Goal: Task Accomplishment & Management: Manage account settings

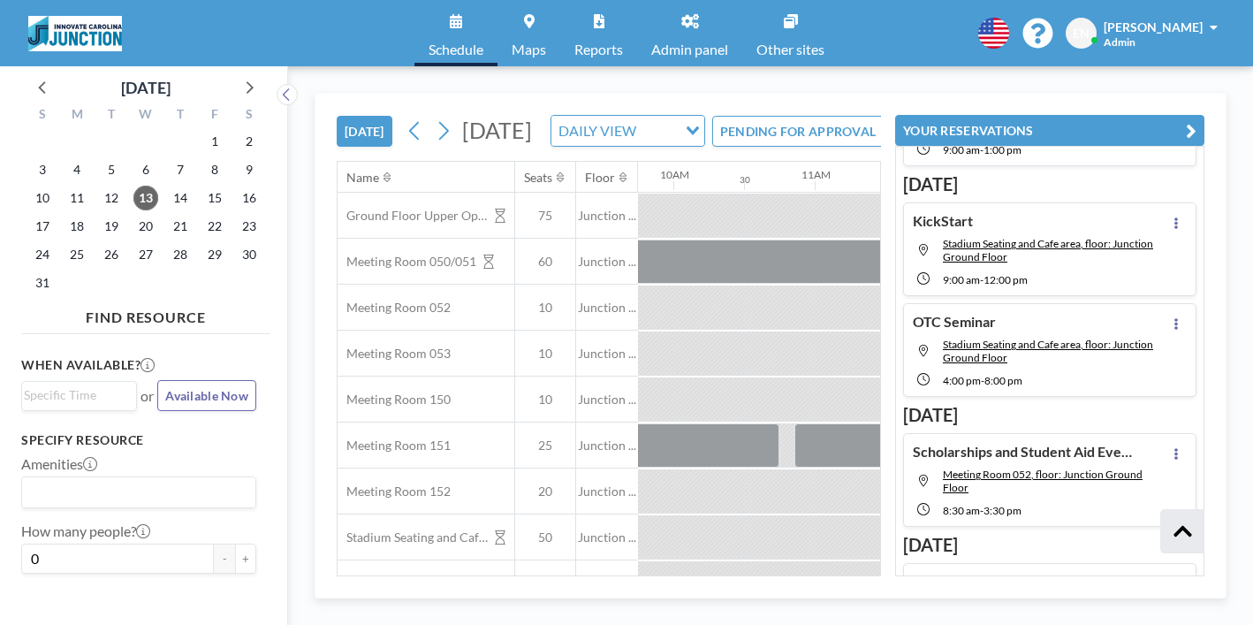
scroll to position [626, 0]
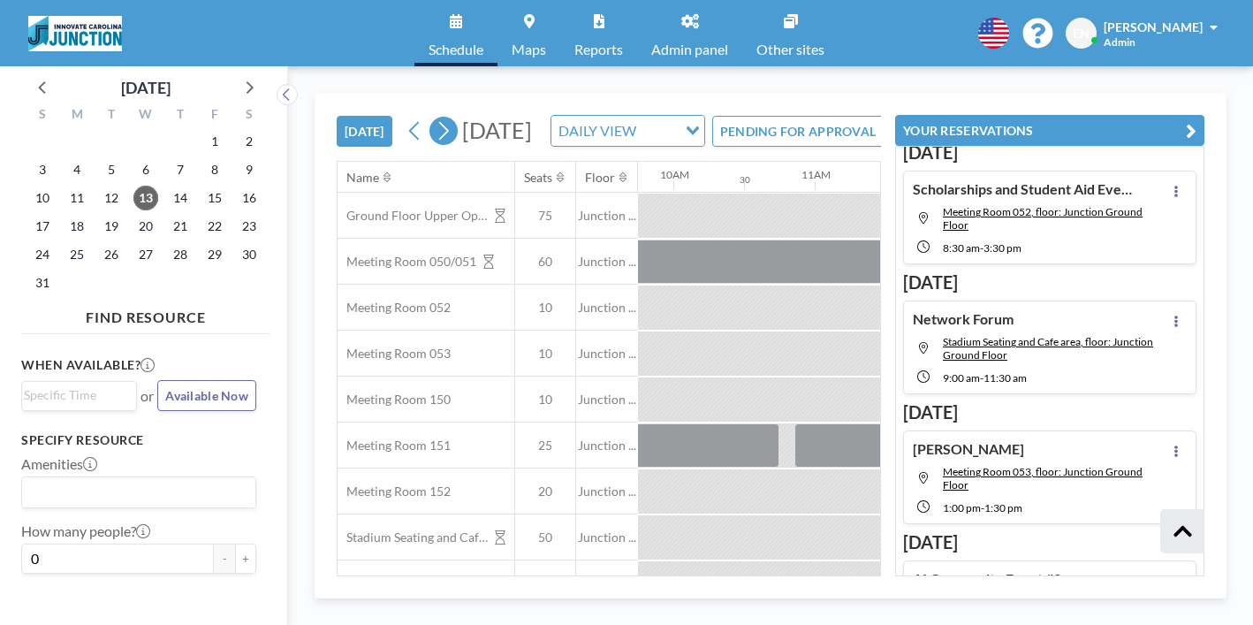
click at [435, 118] on icon at bounding box center [443, 131] width 17 height 27
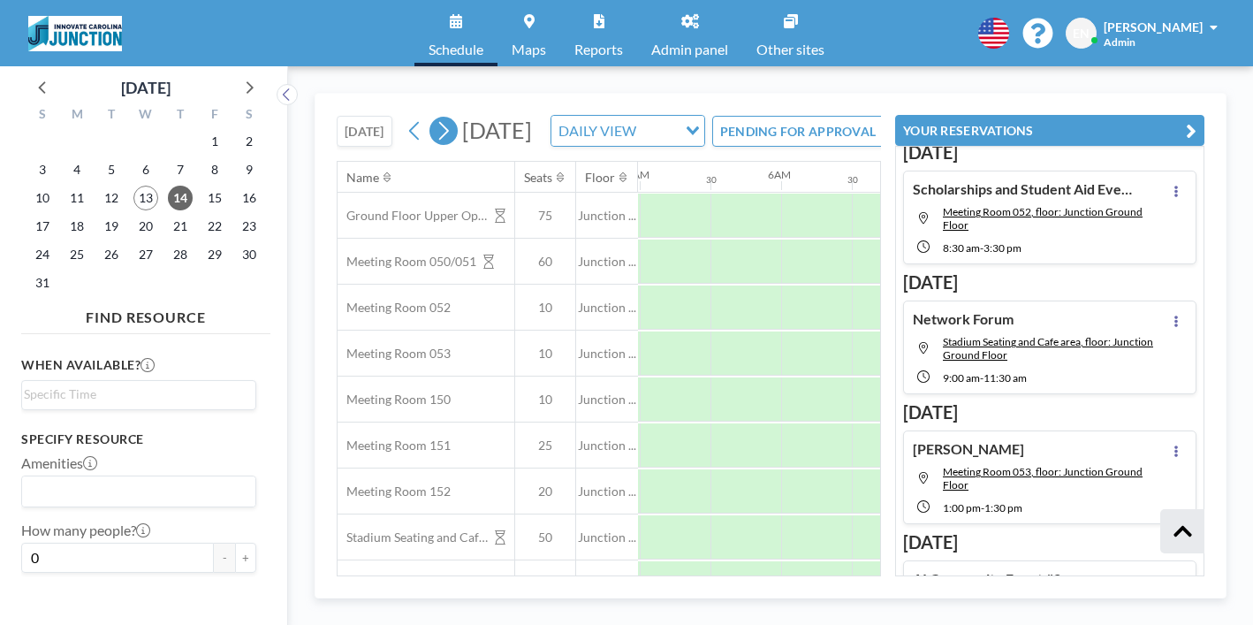
scroll to position [0, 919]
click at [237, 75] on icon at bounding box center [248, 86] width 23 height 23
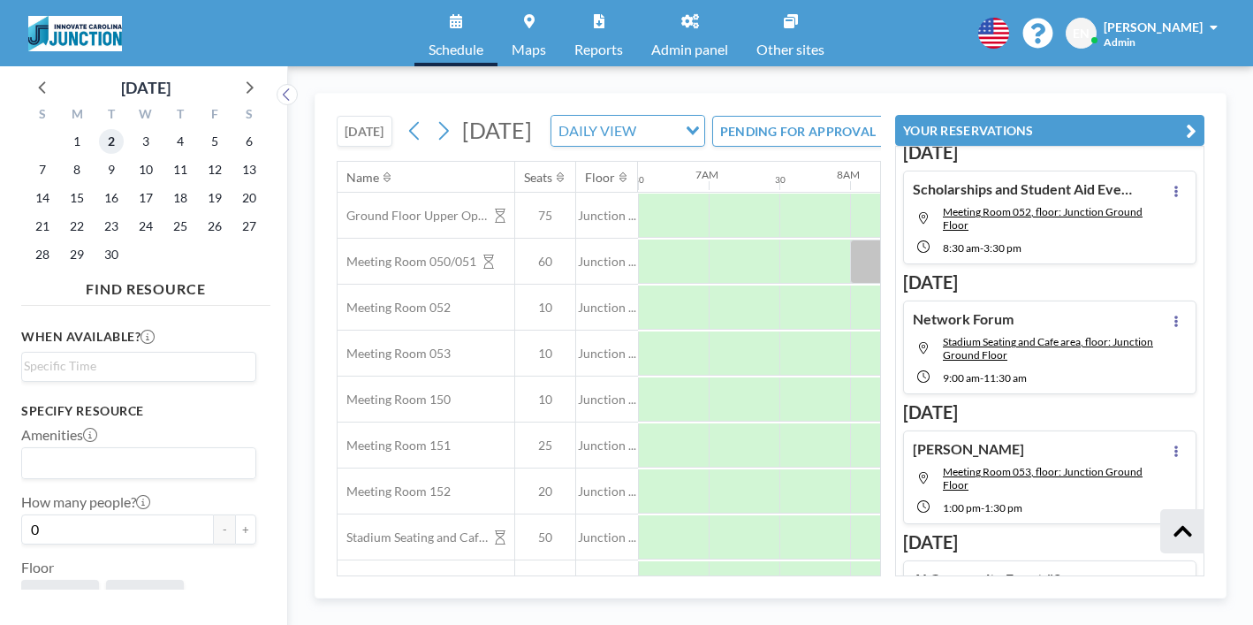
click at [99, 130] on span "2" at bounding box center [111, 141] width 25 height 25
click at [237, 78] on icon at bounding box center [248, 86] width 23 height 23
click at [99, 157] on span "7" at bounding box center [111, 169] width 25 height 25
click at [247, 81] on icon at bounding box center [250, 87] width 7 height 12
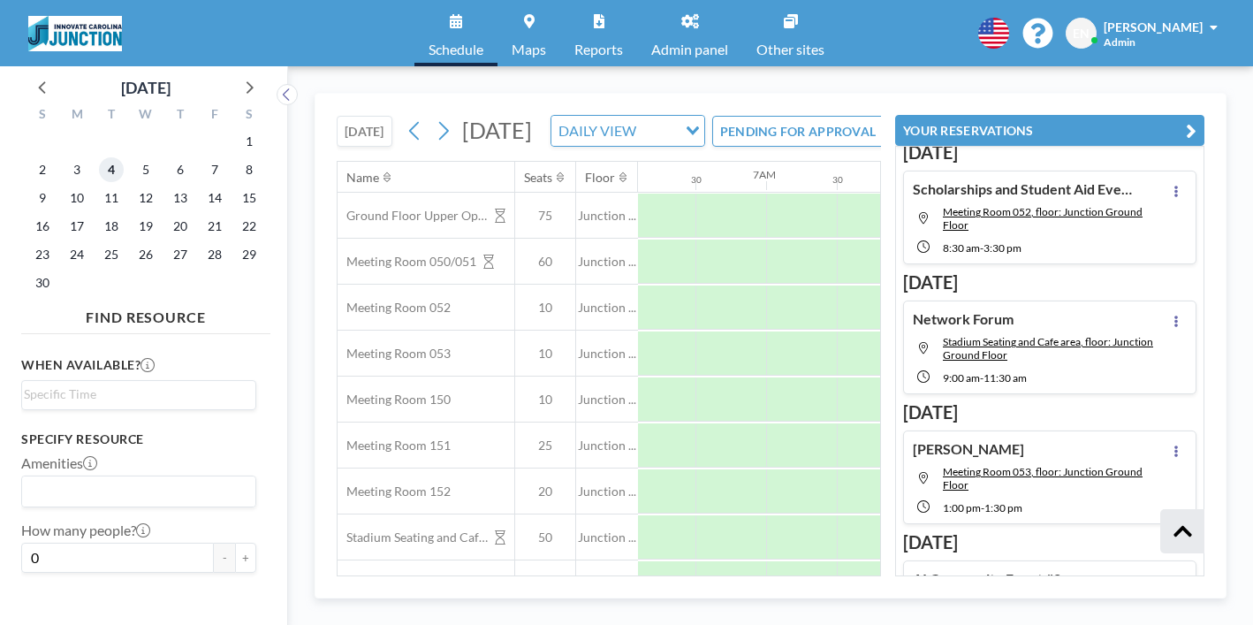
click at [99, 157] on span "4" at bounding box center [111, 169] width 25 height 25
click at [237, 78] on icon at bounding box center [248, 86] width 23 height 23
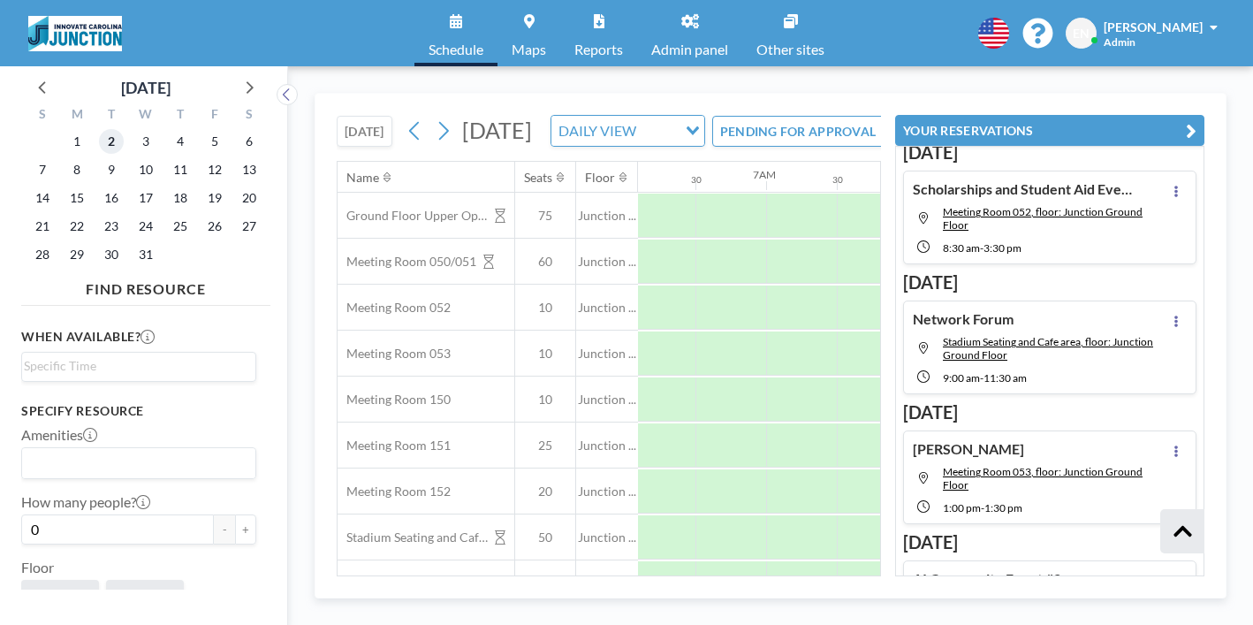
click at [99, 132] on span "2" at bounding box center [111, 141] width 25 height 25
click at [978, 240] on div at bounding box center [1155, 262] width 354 height 44
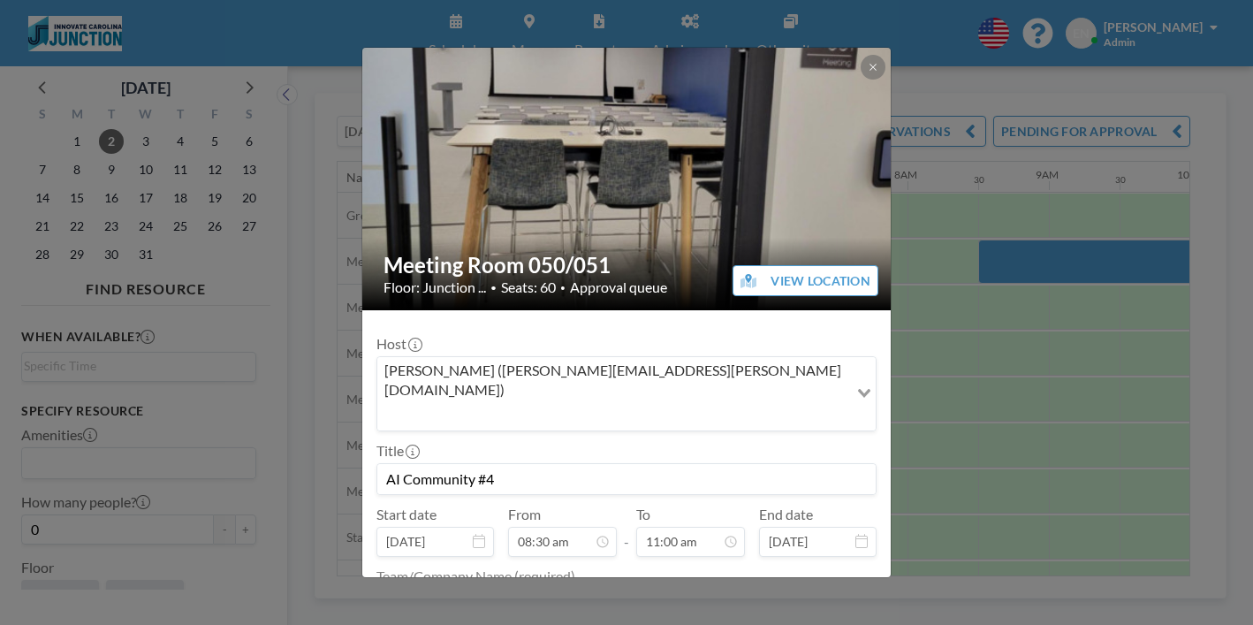
click at [696, 252] on h2 "Meeting Room 050/051" at bounding box center [628, 265] width 488 height 27
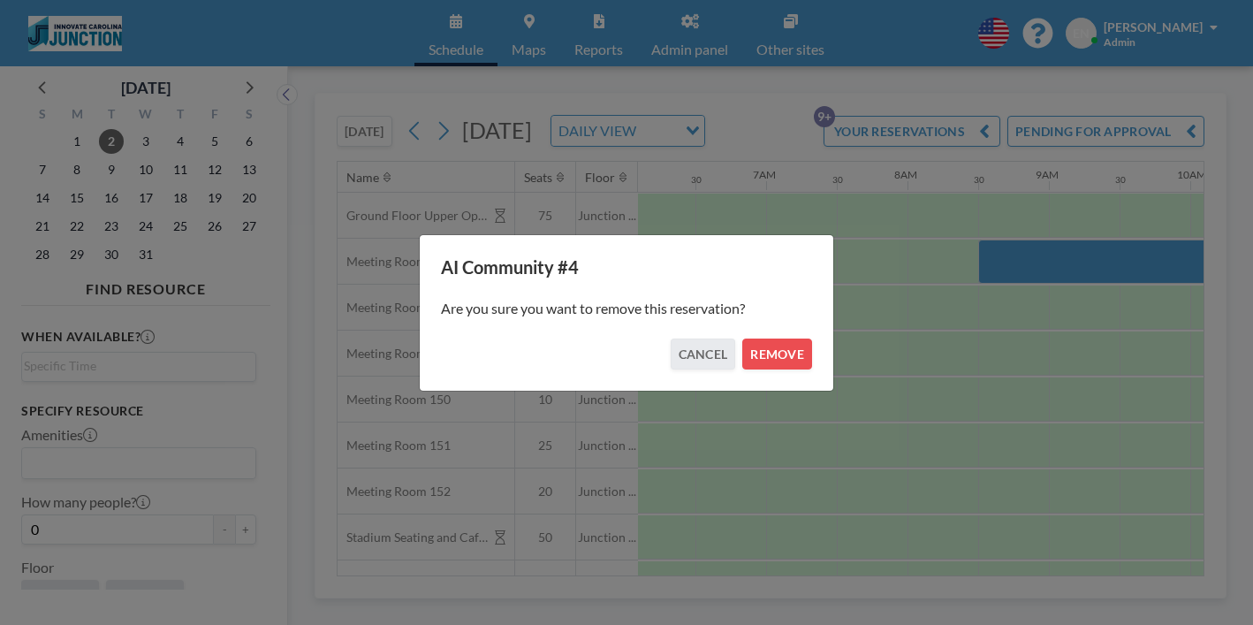
click at [746, 359] on div "AI Community #4 Are you sure you want to remove this reservation? CANCEL REMOVE" at bounding box center [626, 312] width 415 height 157
click at [742, 350] on button "REMOVE" at bounding box center [777, 354] width 70 height 31
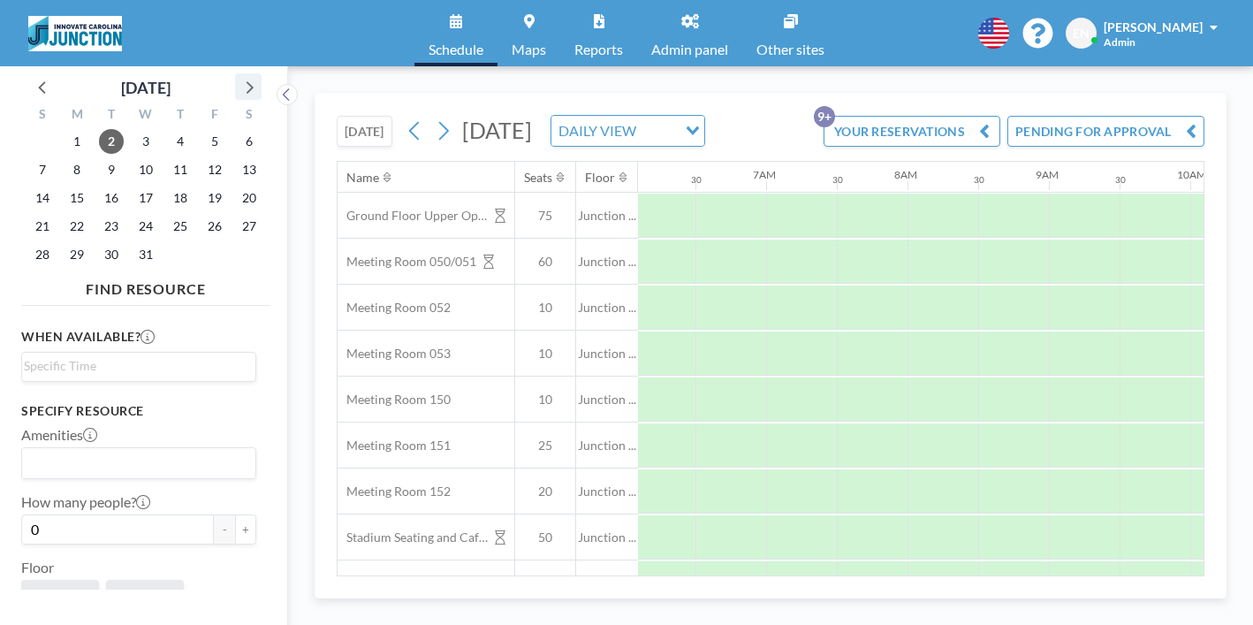
click at [237, 75] on icon at bounding box center [248, 86] width 23 height 23
click at [99, 186] on span "13" at bounding box center [111, 198] width 25 height 25
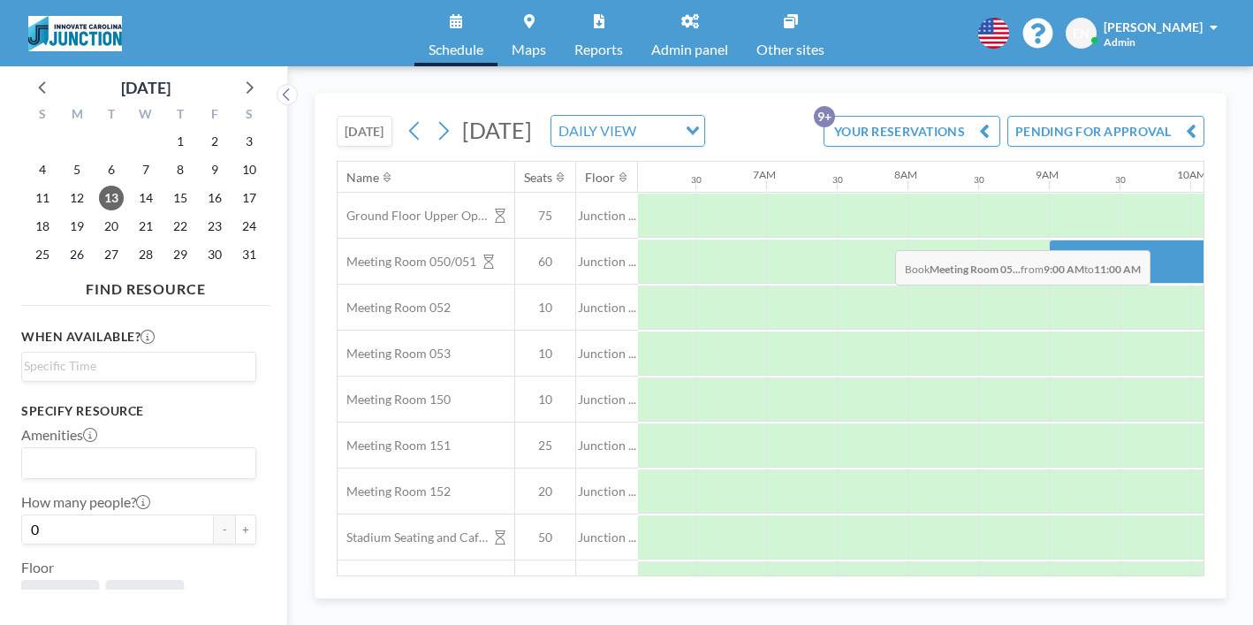
drag, startPoint x: 710, startPoint y: 216, endPoint x: 890, endPoint y: 209, distance: 180.4
click at [1049, 240] on div at bounding box center [1190, 262] width 283 height 44
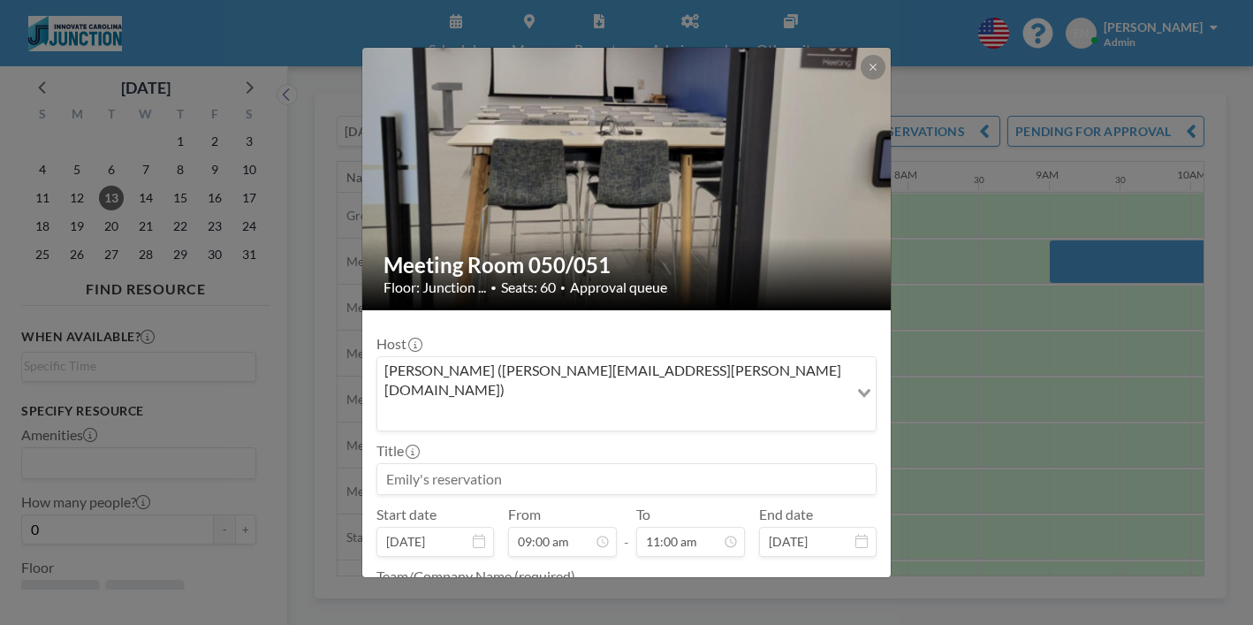
scroll to position [508, 0]
click at [518, 464] on input at bounding box center [626, 479] width 498 height 30
type input "AI Event #4"
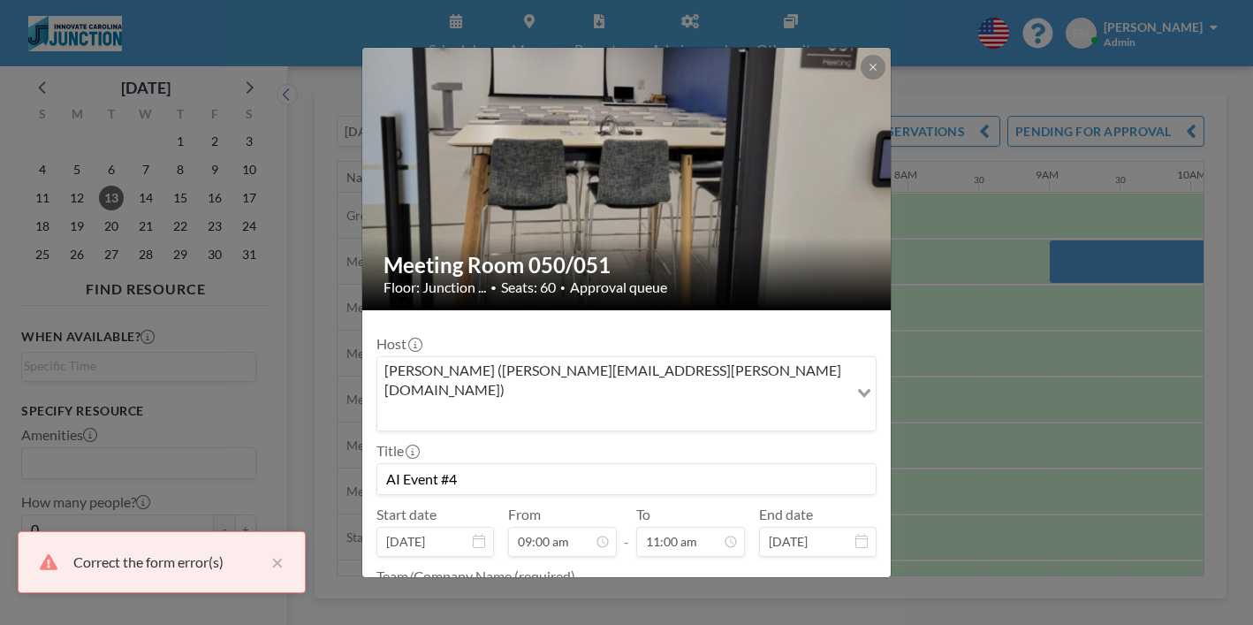
click at [514, 589] on div at bounding box center [627, 606] width 500 height 34
click at [501, 589] on textarea at bounding box center [627, 604] width 500 height 30
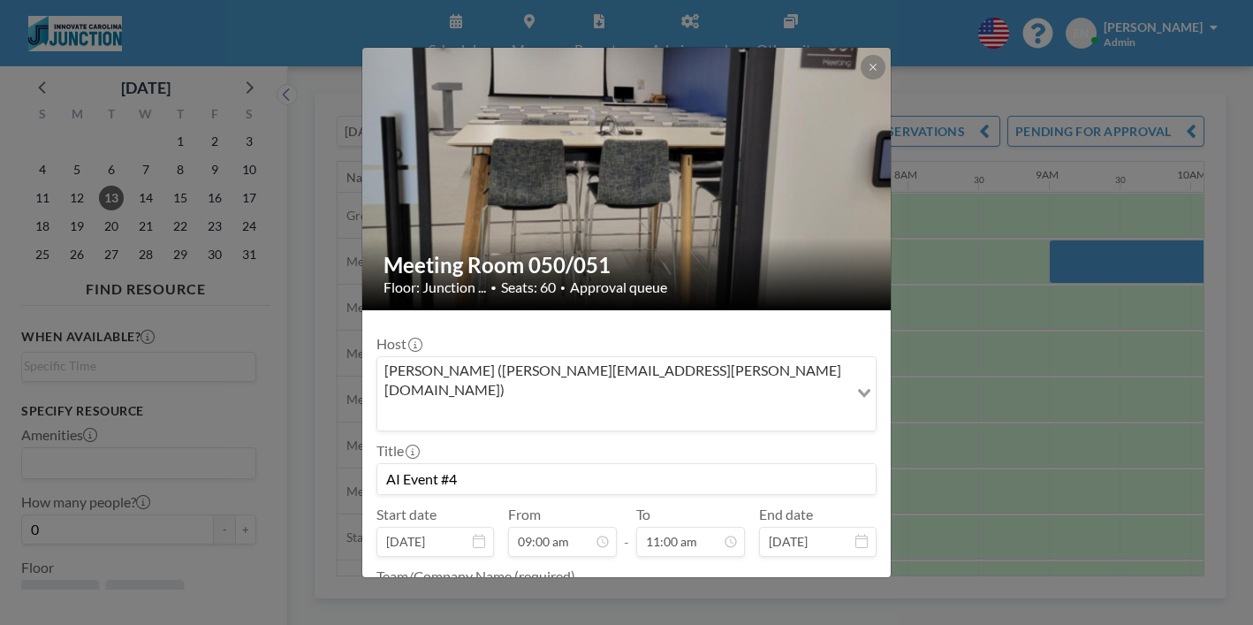
type textarea "Innovate/AI Community"
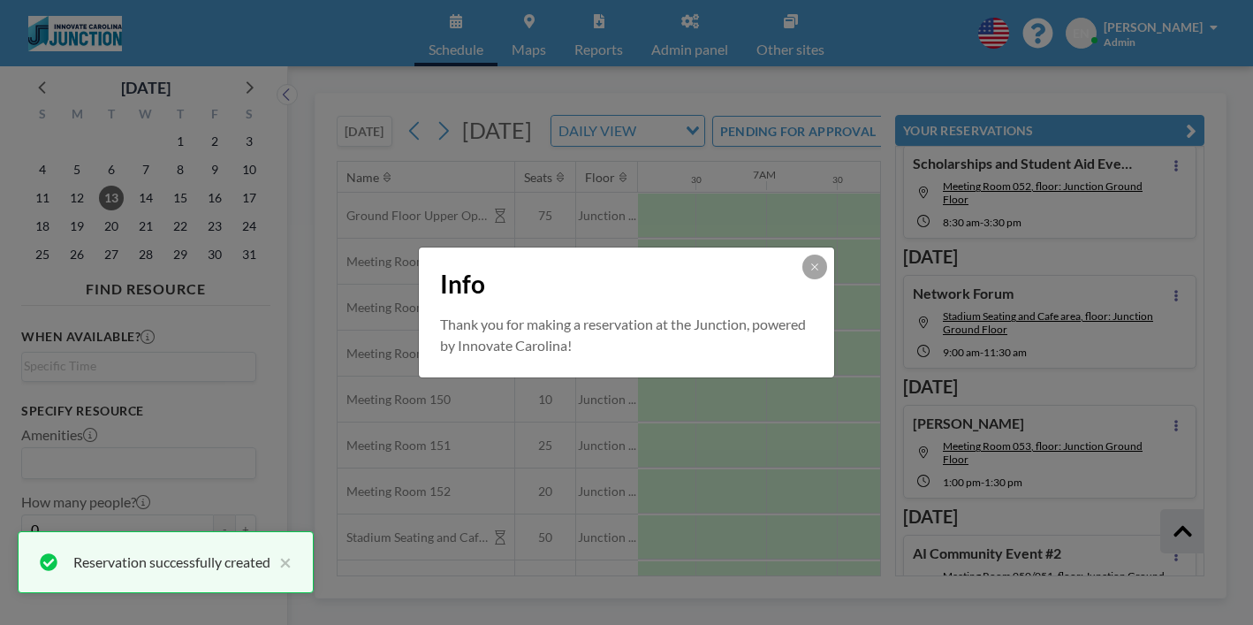
scroll to position [674, 0]
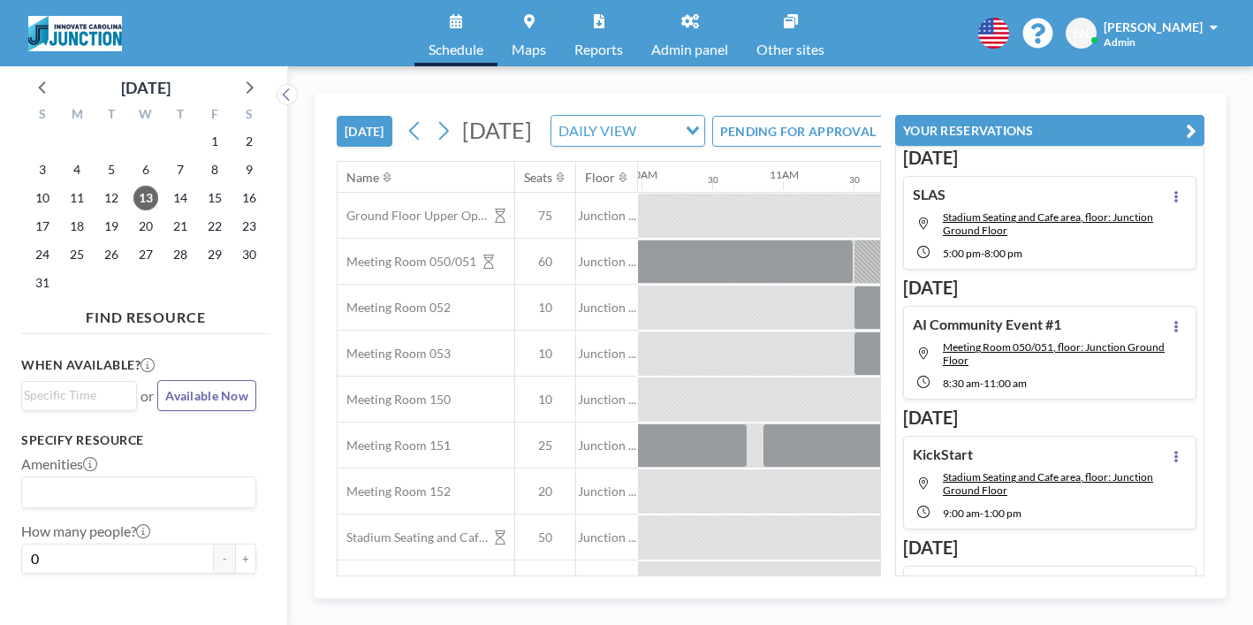
scroll to position [0, 1436]
click at [237, 75] on icon at bounding box center [248, 86] width 23 height 23
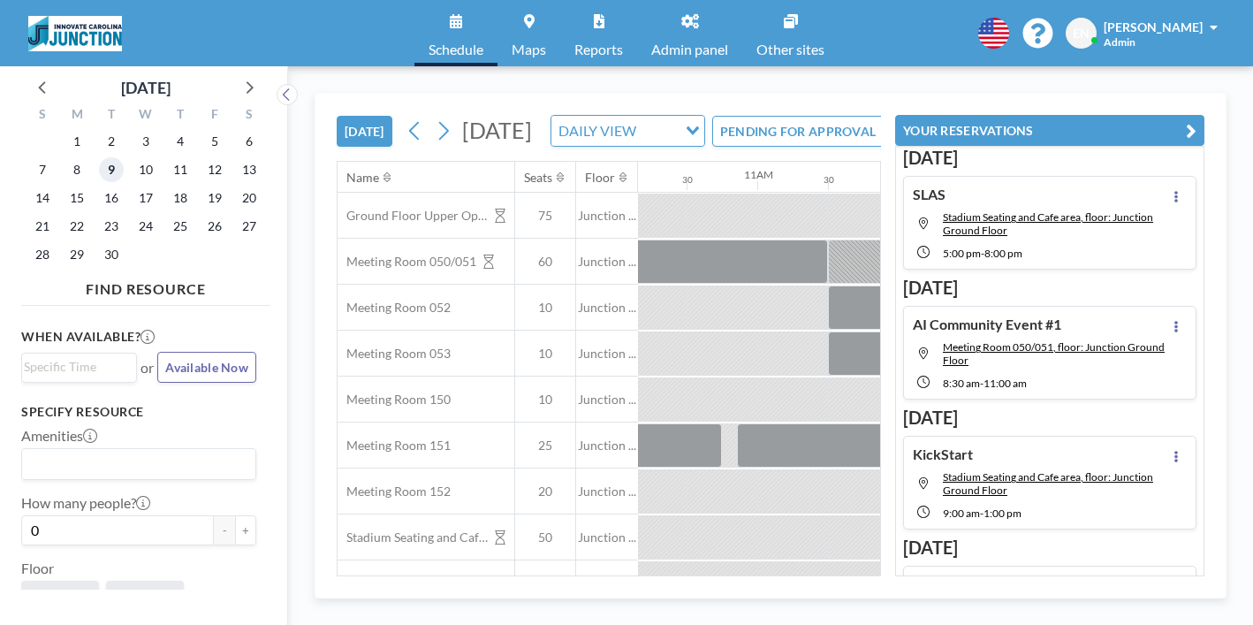
click at [99, 157] on span "9" at bounding box center [111, 169] width 25 height 25
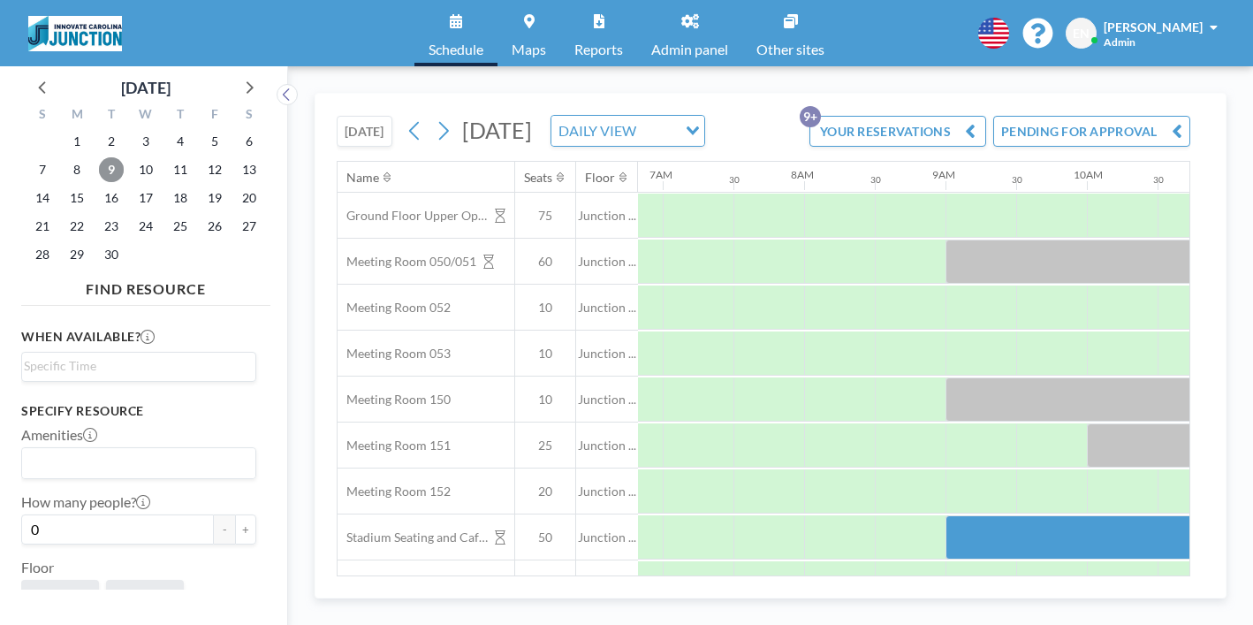
scroll to position [0, 1054]
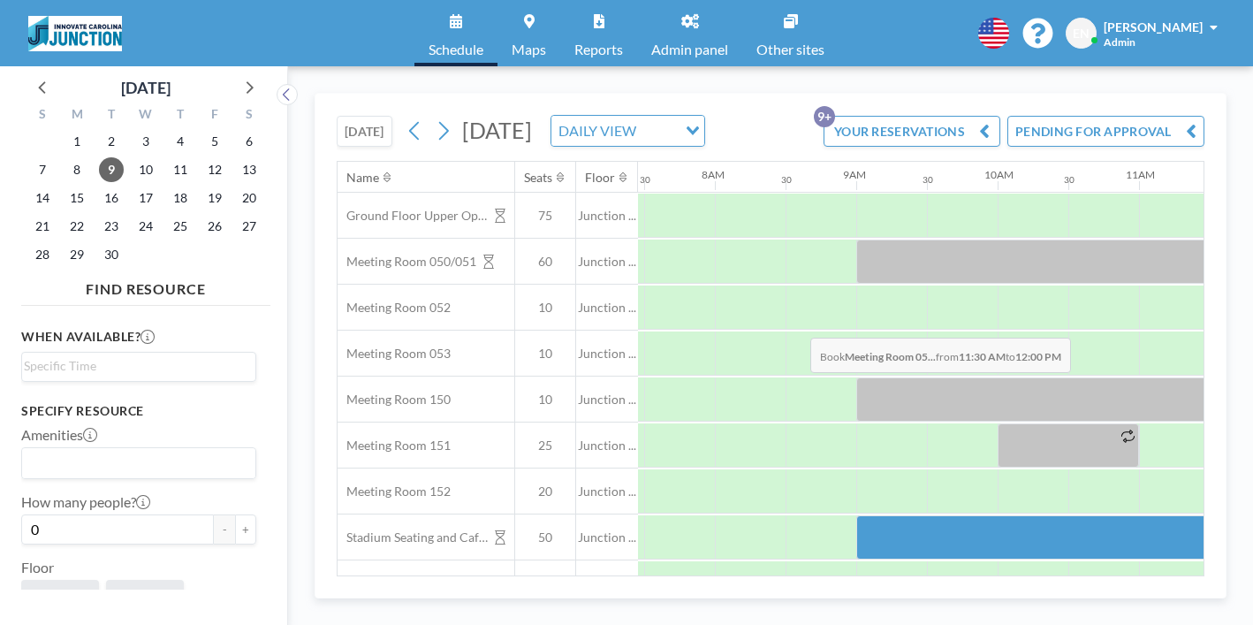
click at [1210, 331] on div at bounding box center [1245, 353] width 71 height 44
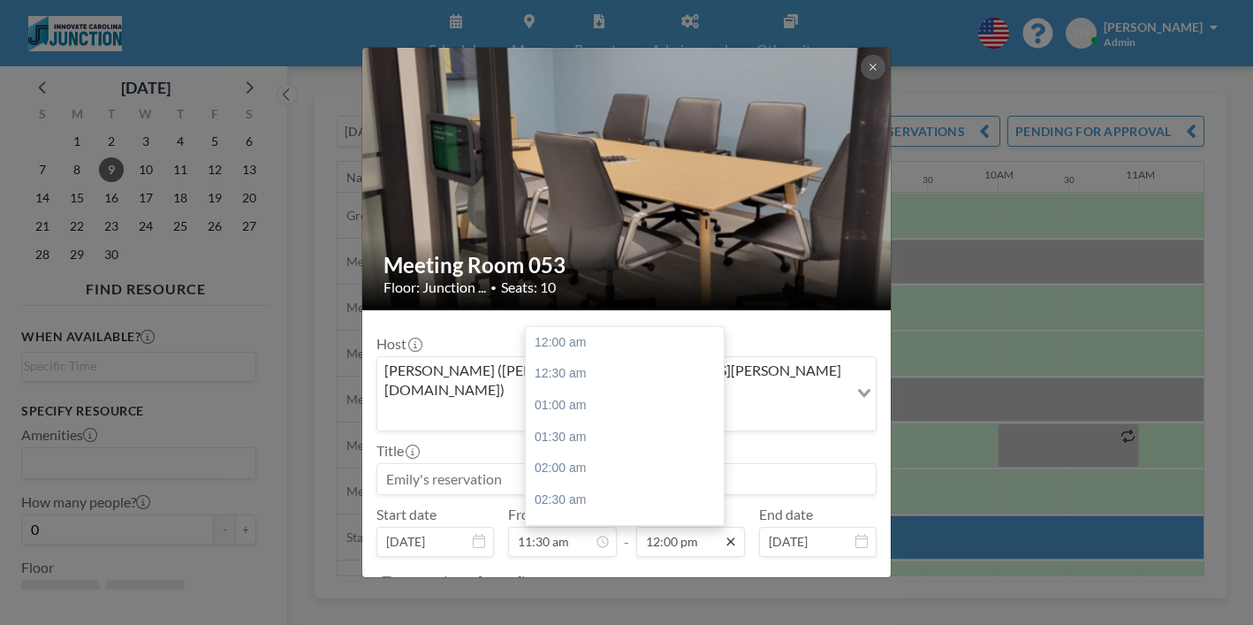
scroll to position [677, 0]
click at [682, 527] on input "12:00 pm" at bounding box center [690, 542] width 109 height 30
click at [582, 437] on div "12:30 pm" at bounding box center [625, 453] width 198 height 32
type input "12:30 pm"
click at [523, 464] on input at bounding box center [626, 479] width 498 height 30
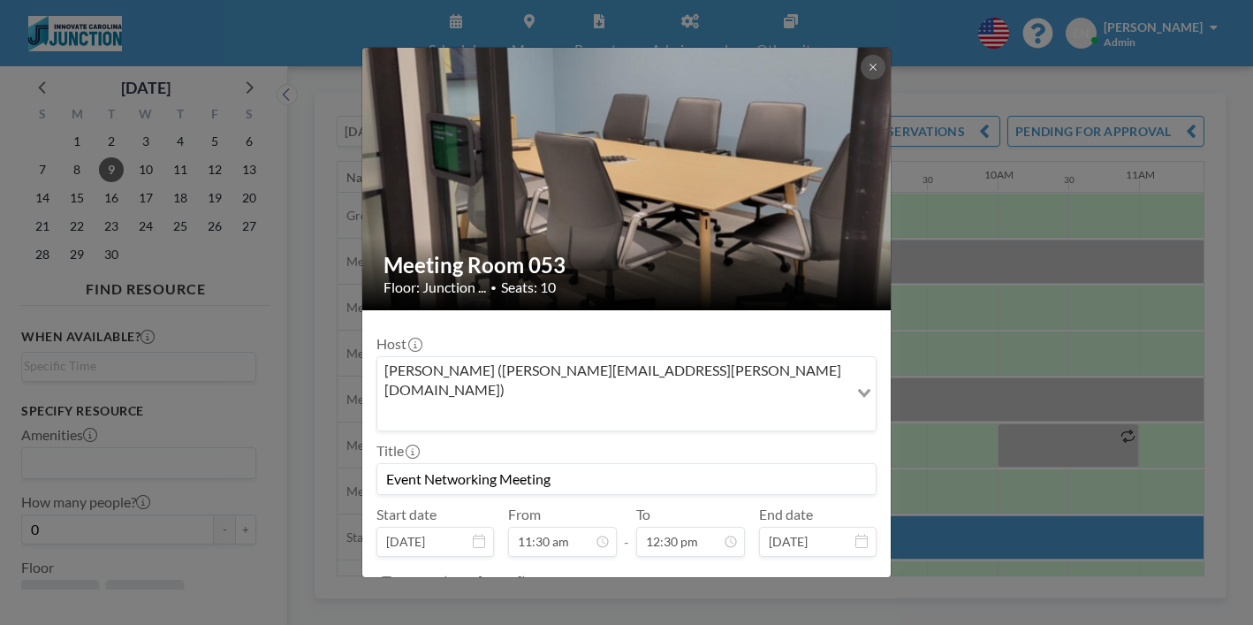
scroll to position [48, 0]
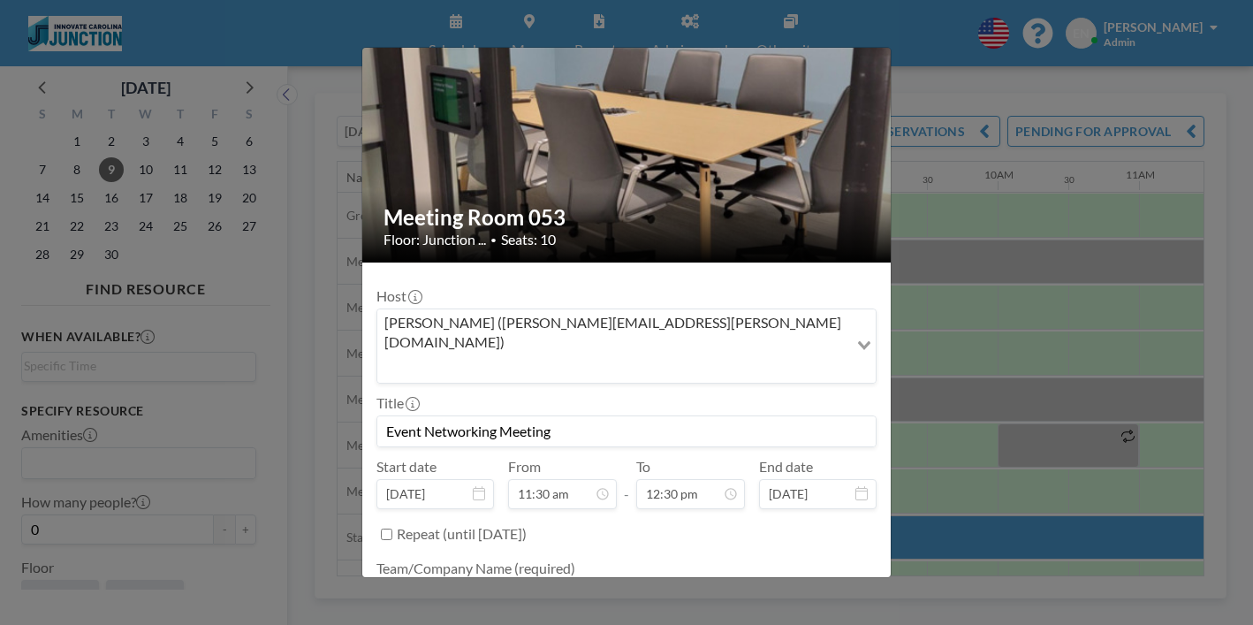
type input "Event Networking Meeting"
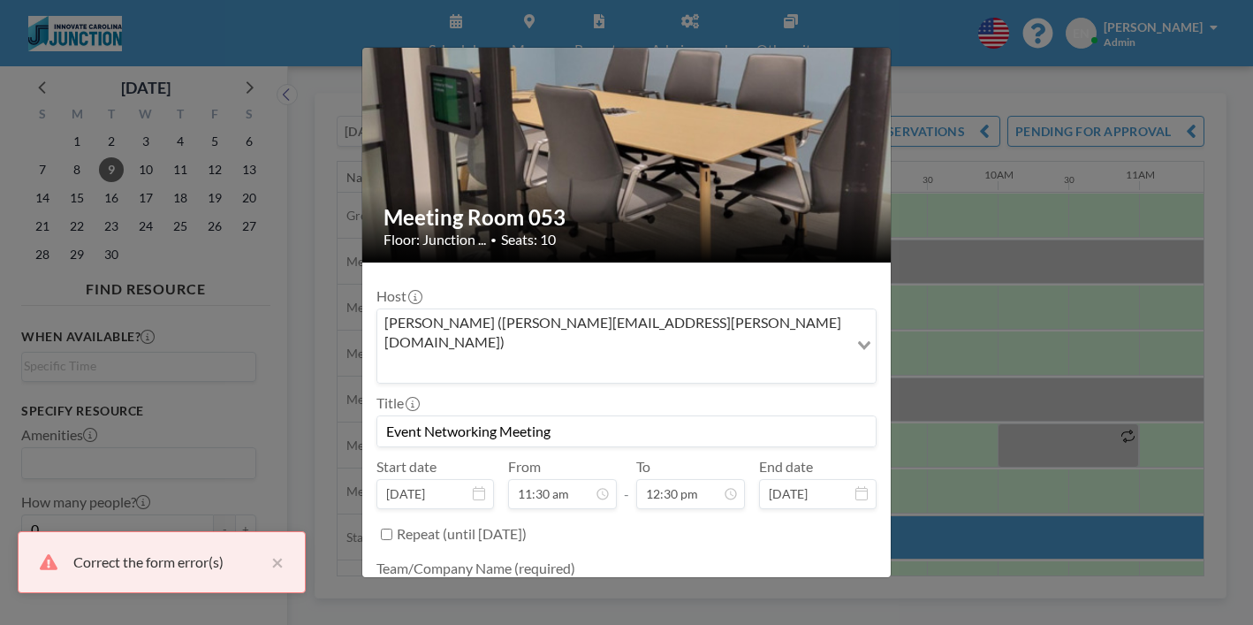
click at [564, 581] on textarea at bounding box center [627, 596] width 500 height 30
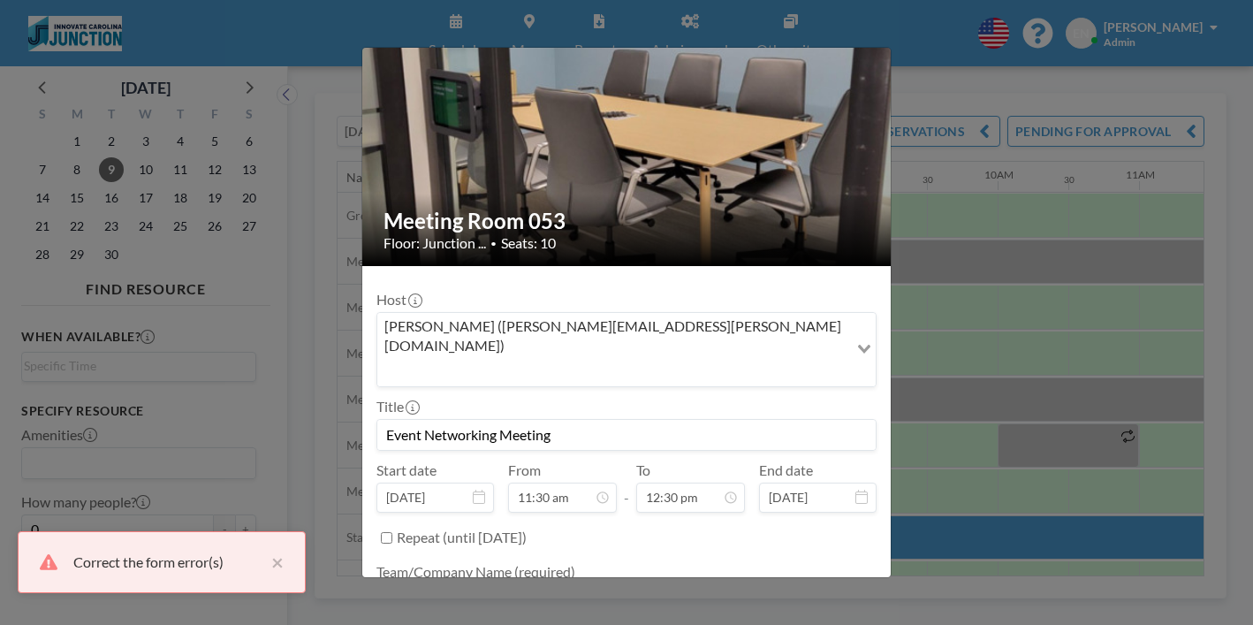
scroll to position [44, 0]
type textarea "Innovate"
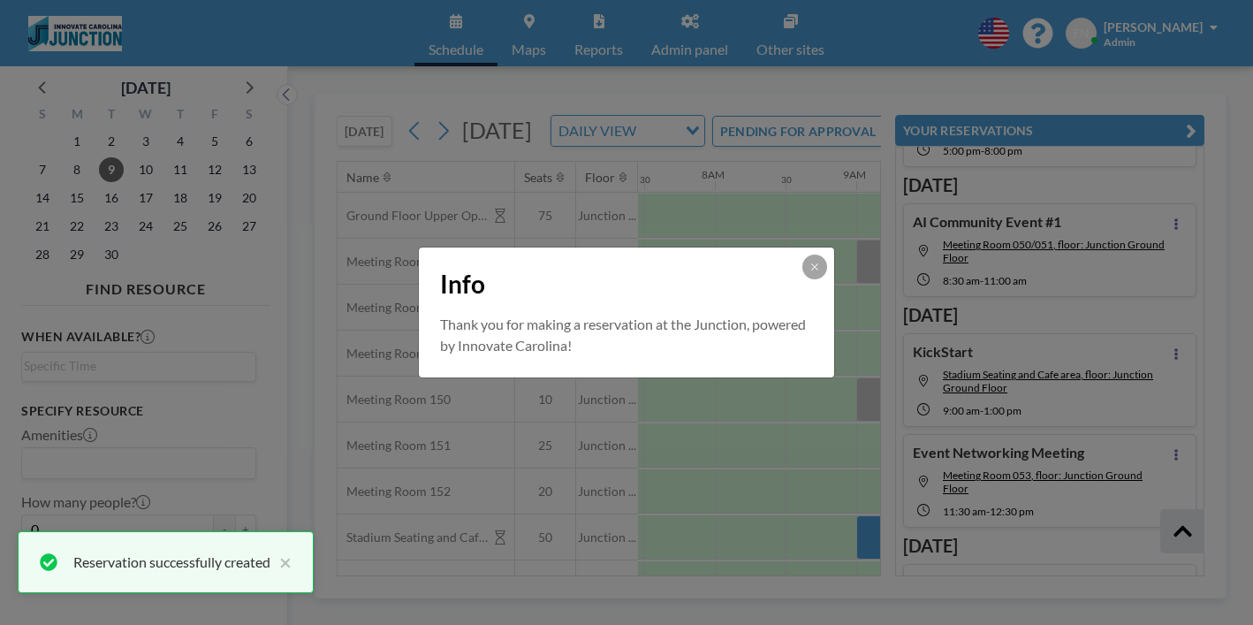
scroll to position [123, 0]
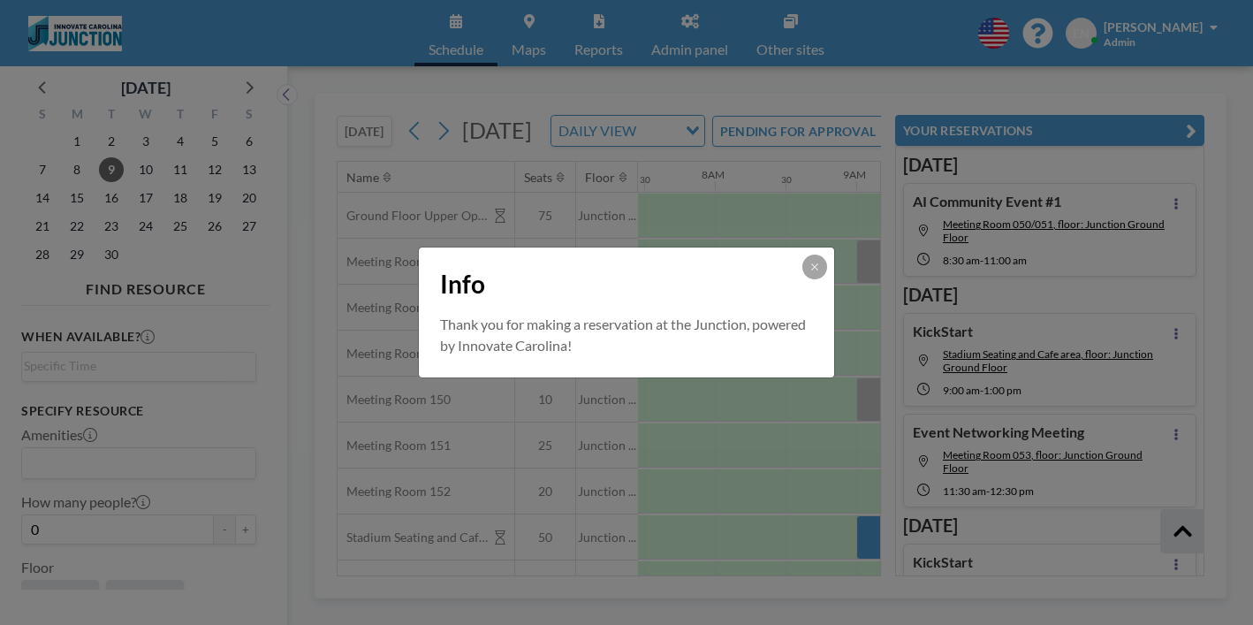
click at [803, 274] on button at bounding box center [815, 267] width 25 height 25
click at [1139, 237] on div at bounding box center [1174, 215] width 71 height 43
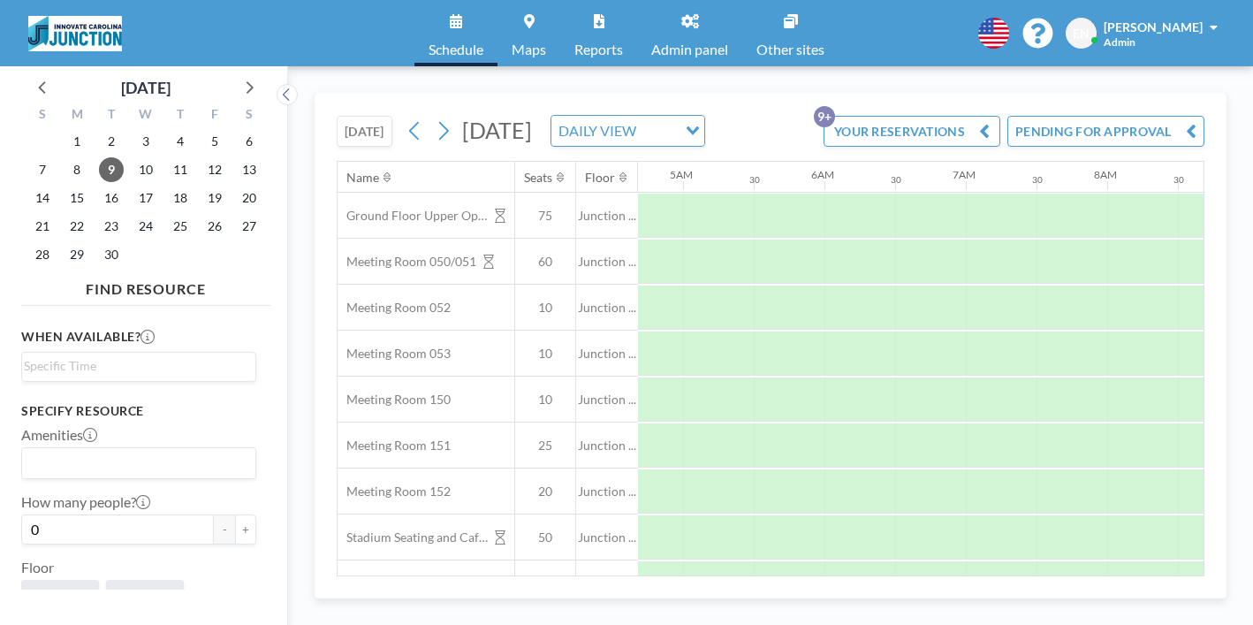
scroll to position [0, 862]
